Goal: Task Accomplishment & Management: Complete application form

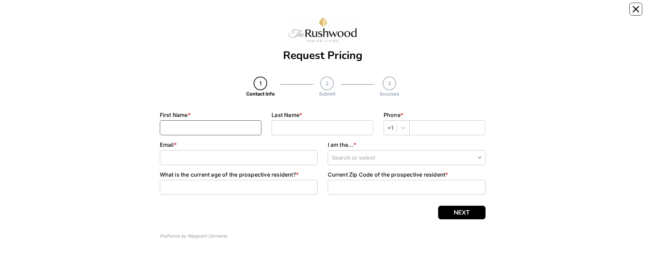
click at [203, 13] on input at bounding box center [211, 127] width 102 height 15
type input "[PERSON_NAME]"
type input "6207578823"
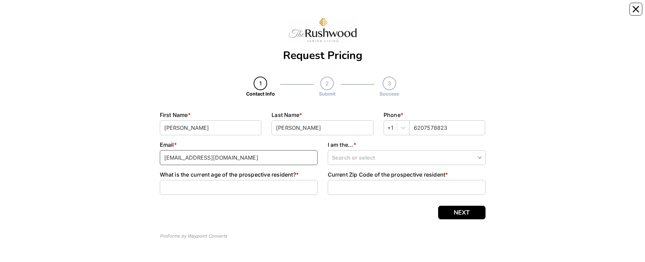
type input "[EMAIL_ADDRESS][DOMAIN_NAME]"
click at [481, 13] on input "search" at bounding box center [407, 157] width 150 height 14
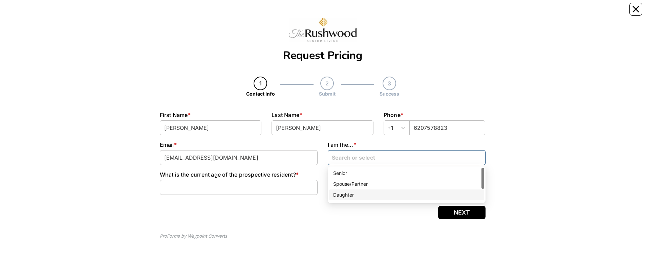
click at [340, 13] on div "Daughter" at bounding box center [406, 194] width 147 height 7
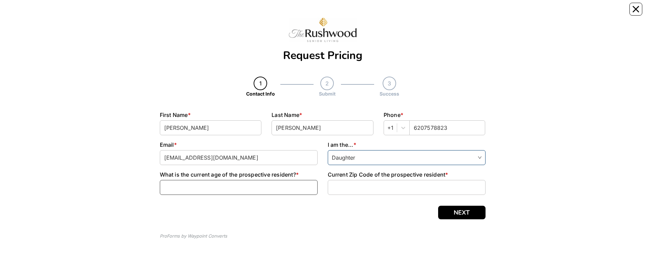
click at [183, 13] on input at bounding box center [239, 187] width 158 height 15
type input "88"
click at [347, 13] on input at bounding box center [407, 187] width 158 height 15
type input "66801"
click at [463, 13] on button "NEXT" at bounding box center [461, 213] width 47 height 14
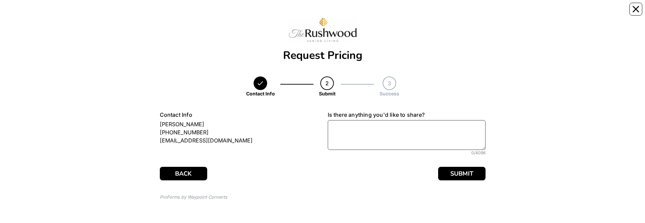
click at [344, 13] on textarea at bounding box center [407, 135] width 158 height 30
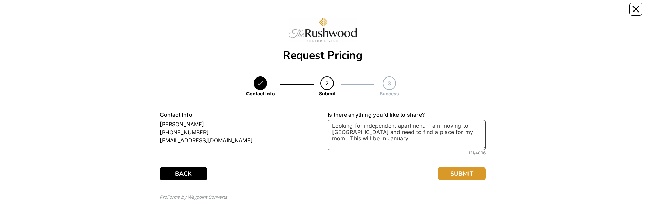
type textarea "Looking for independent apartment. I am moving to [GEOGRAPHIC_DATA] and need to…"
click at [467, 13] on button "SUBMIT" at bounding box center [461, 174] width 47 height 14
